Goal: Navigation & Orientation: Find specific page/section

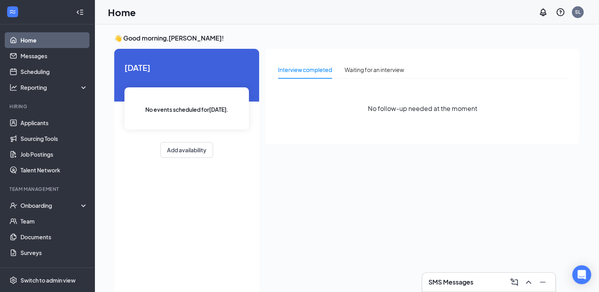
click at [449, 277] on div "SMS Messages" at bounding box center [489, 282] width 121 height 13
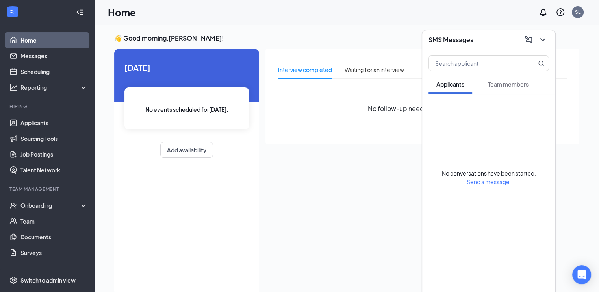
click at [498, 82] on span "Team members" at bounding box center [508, 84] width 41 height 7
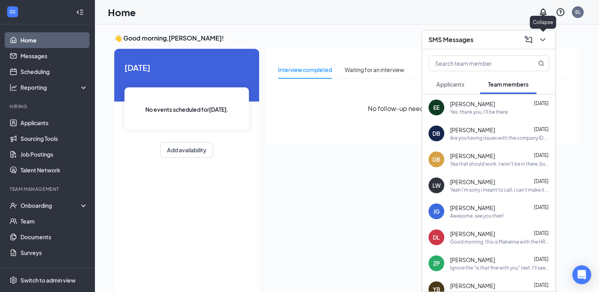
click at [545, 39] on icon "ChevronDown" at bounding box center [542, 39] width 5 height 3
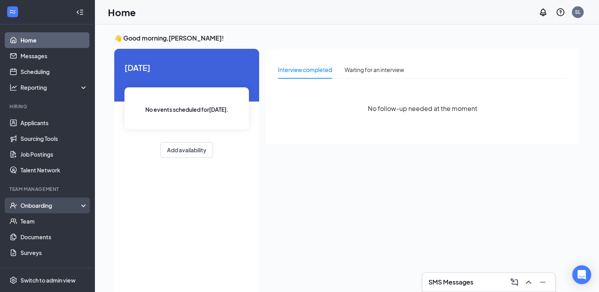
click at [32, 206] on div "Onboarding" at bounding box center [50, 206] width 61 height 8
click at [33, 220] on link "Overview" at bounding box center [53, 221] width 67 height 16
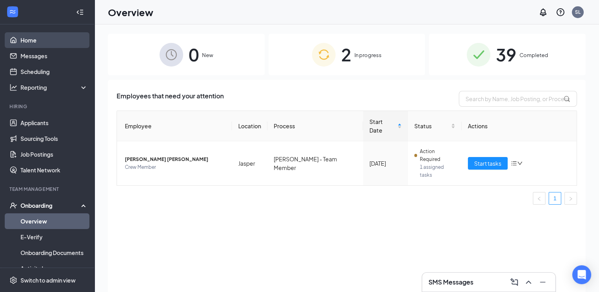
click at [35, 41] on link "Home" at bounding box center [53, 40] width 67 height 16
